Goal: Task Accomplishment & Management: Complete application form

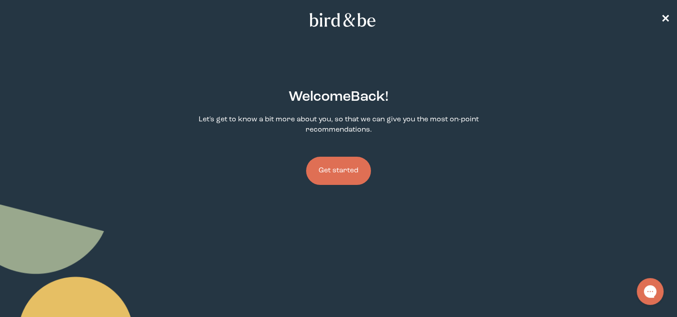
click at [353, 172] on button "Get started" at bounding box center [338, 171] width 65 height 28
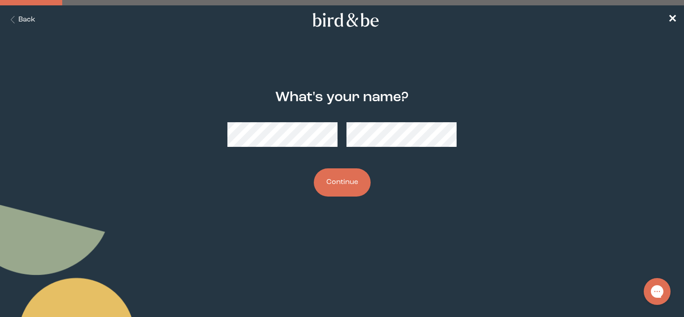
click at [330, 58] on div "plus-circle minus-circle close-circle Bird & Be Logo Bird & Be Logo arrow-left …" at bounding box center [342, 109] width 684 height 218
click at [334, 184] on button "Continue" at bounding box center [342, 182] width 57 height 28
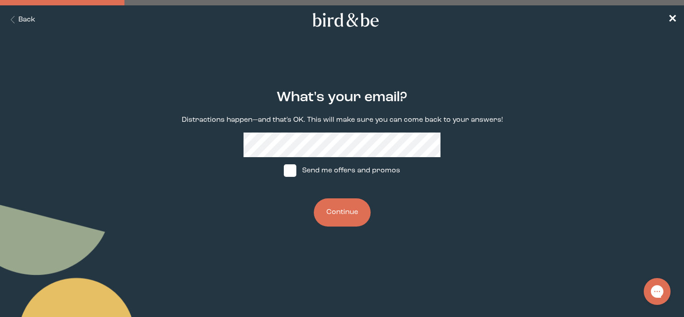
click at [346, 209] on button "Continue" at bounding box center [342, 212] width 57 height 28
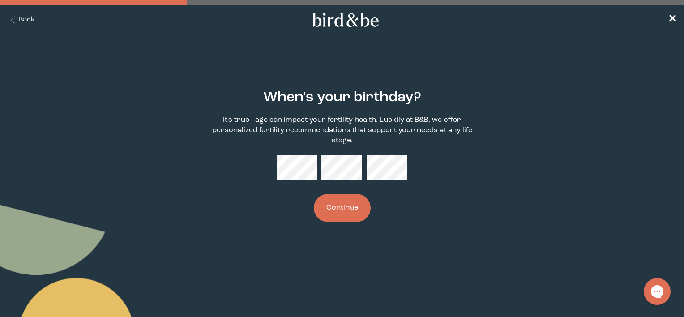
click at [335, 204] on button "Continue" at bounding box center [342, 208] width 57 height 28
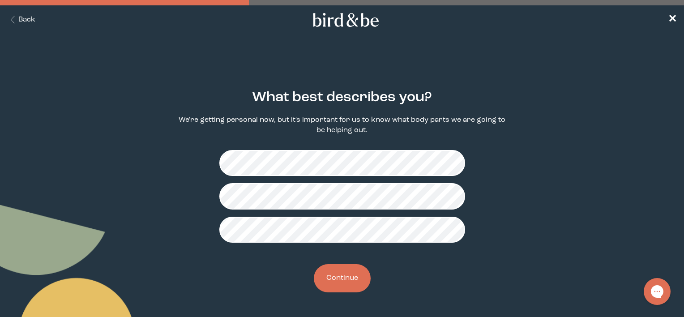
click at [336, 282] on button "Continue" at bounding box center [342, 278] width 57 height 28
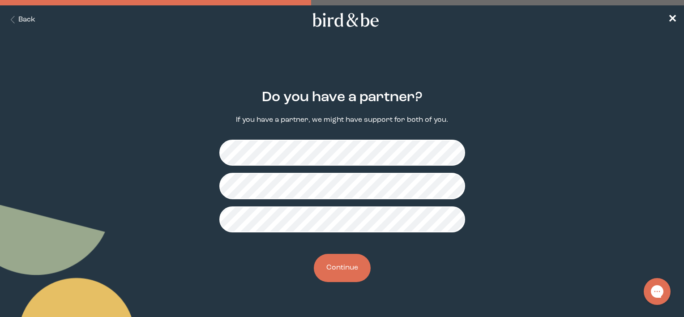
click at [344, 265] on button "Continue" at bounding box center [342, 268] width 57 height 28
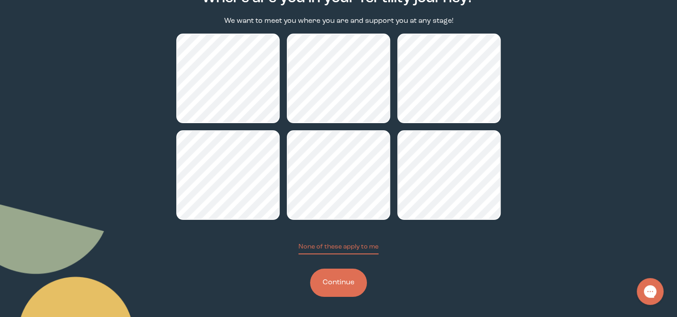
scroll to position [100, 0]
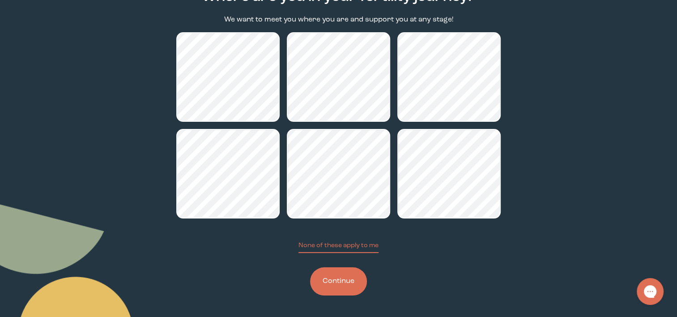
click at [330, 276] on button "Continue" at bounding box center [338, 281] width 57 height 28
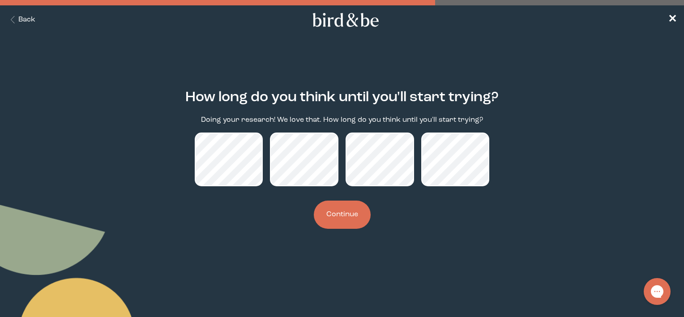
click at [363, 223] on button "Continue" at bounding box center [342, 215] width 57 height 28
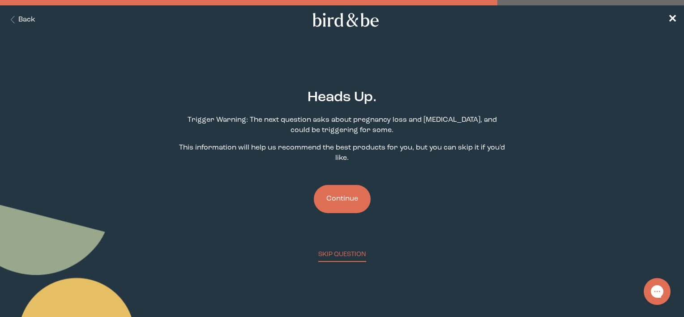
click at [339, 205] on button "Continue" at bounding box center [342, 199] width 57 height 28
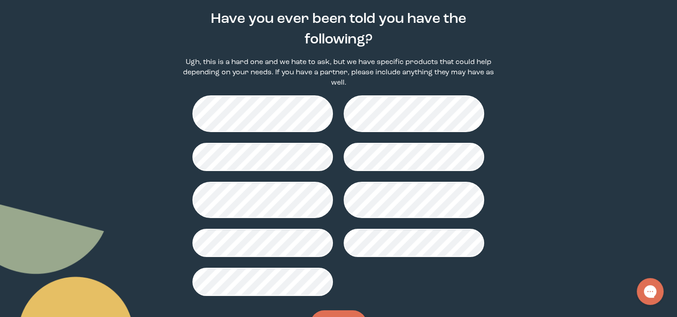
scroll to position [78, 0]
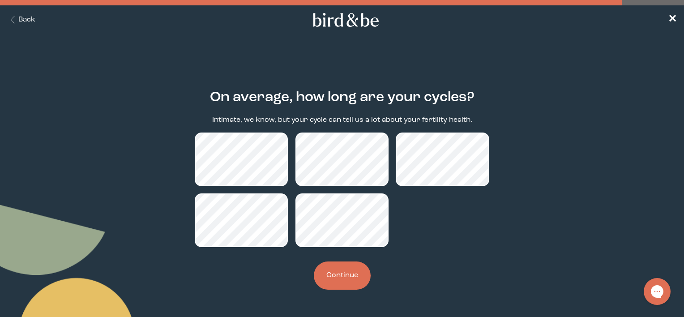
click at [333, 278] on button "Continue" at bounding box center [342, 275] width 57 height 28
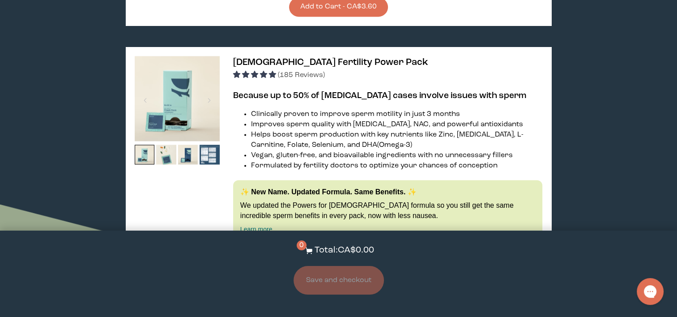
scroll to position [1364, 0]
